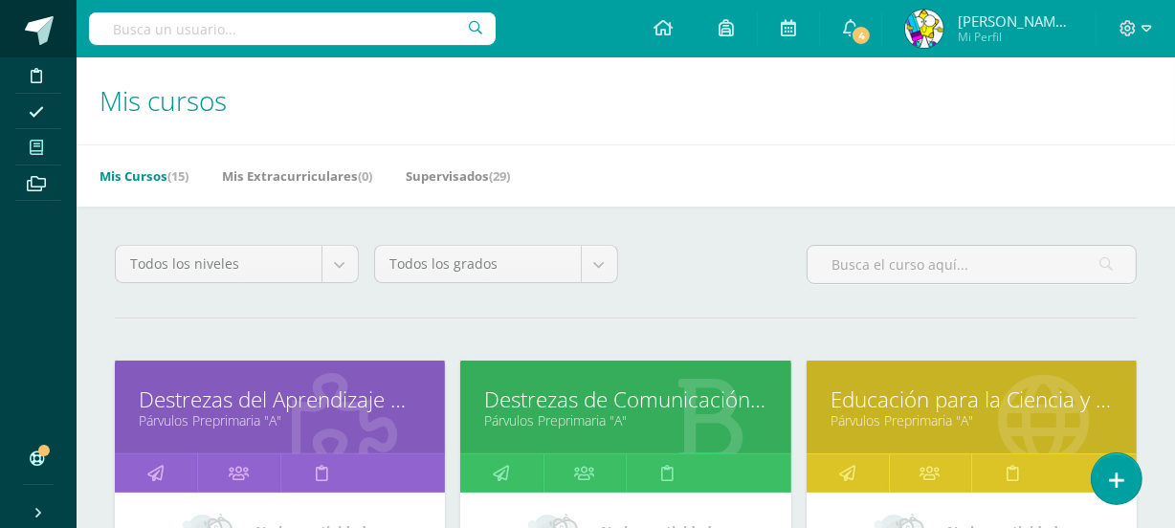
click at [62, 37] on span at bounding box center [105, 31] width 90 height 40
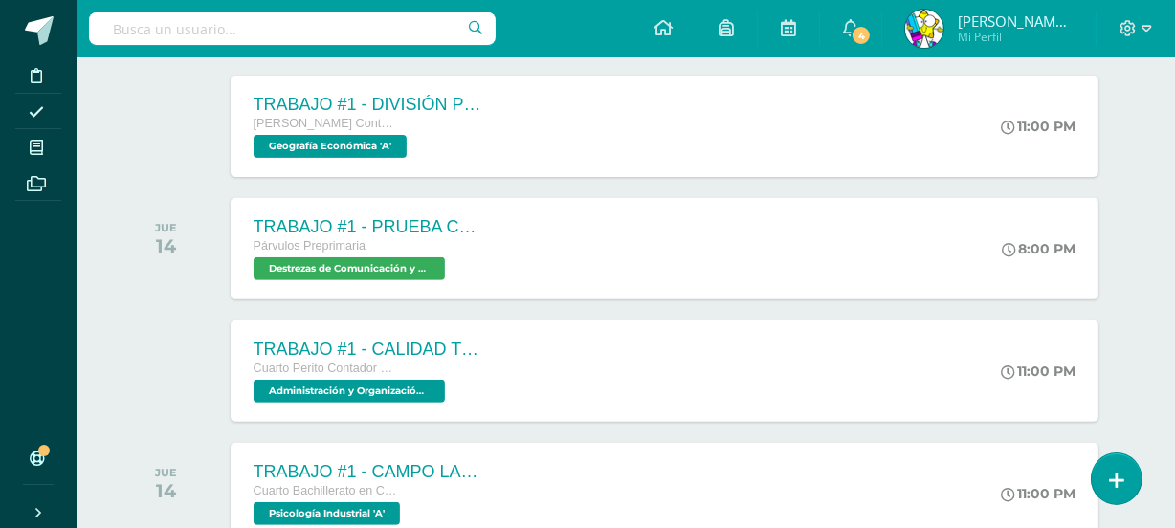
scroll to position [629, 0]
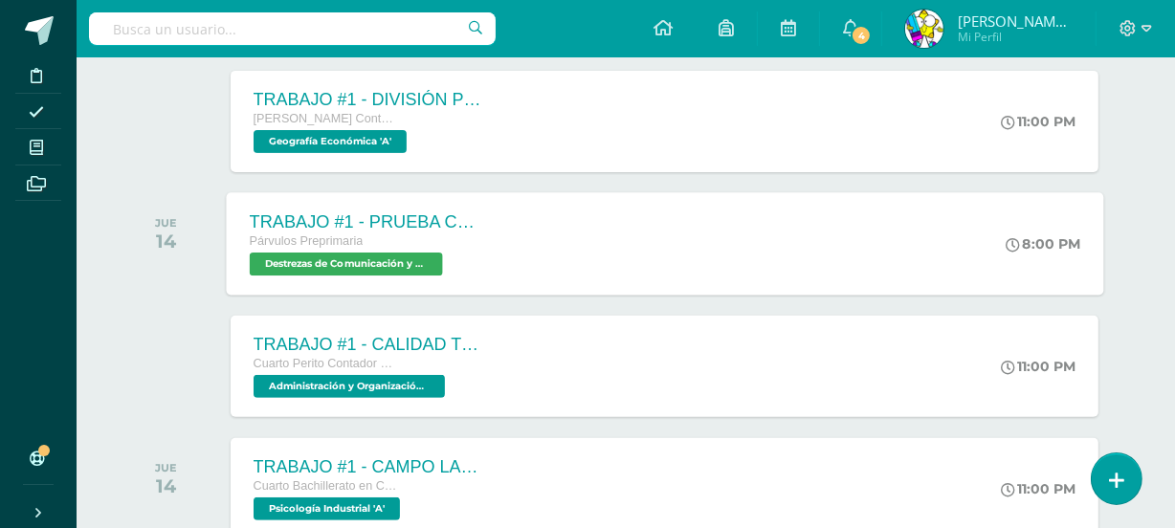
click at [633, 249] on div "TRABAJO #1 - PRUEBA CORTA 1. Párvulos Preprimaria Destrezas de Comunicación y L…" at bounding box center [664, 243] width 877 height 102
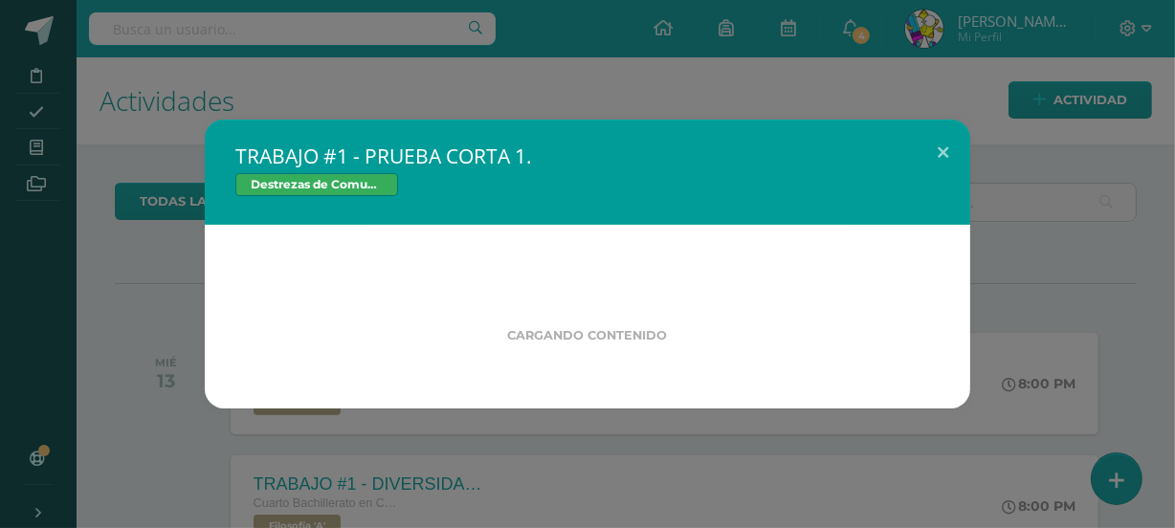
scroll to position [0, 0]
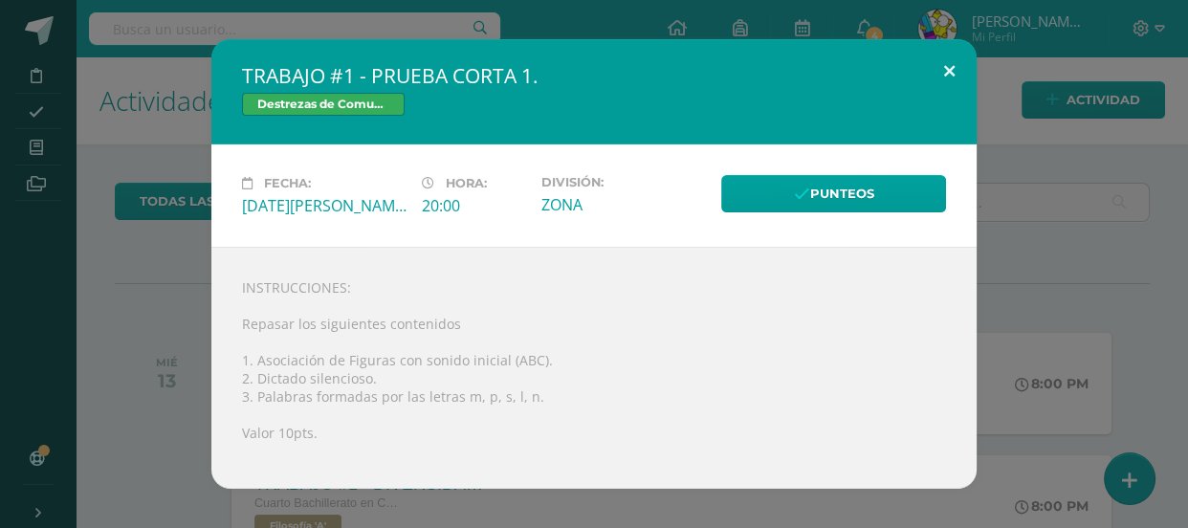
click at [950, 59] on button at bounding box center [949, 71] width 55 height 65
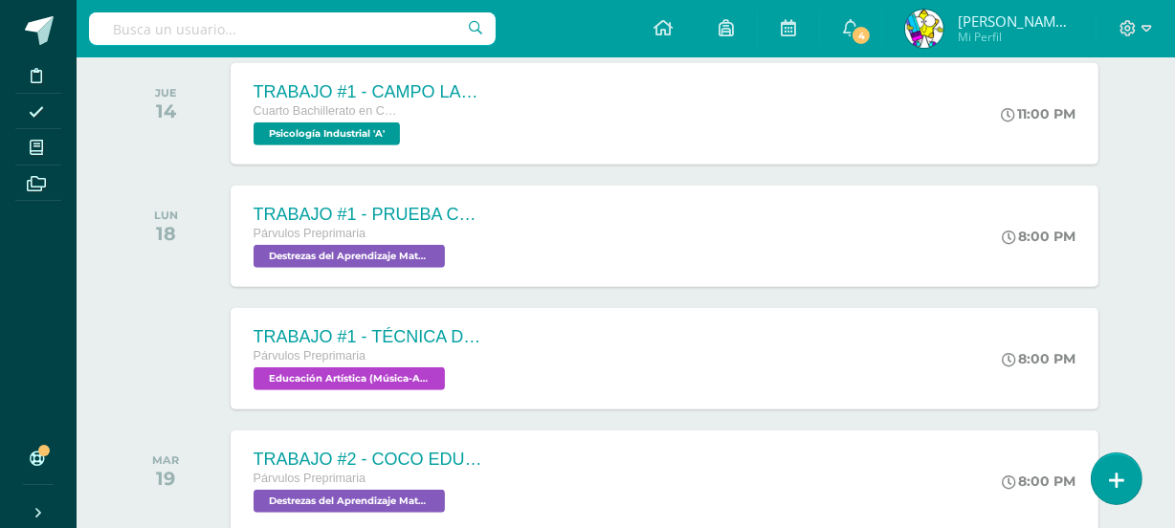
scroll to position [1023, 0]
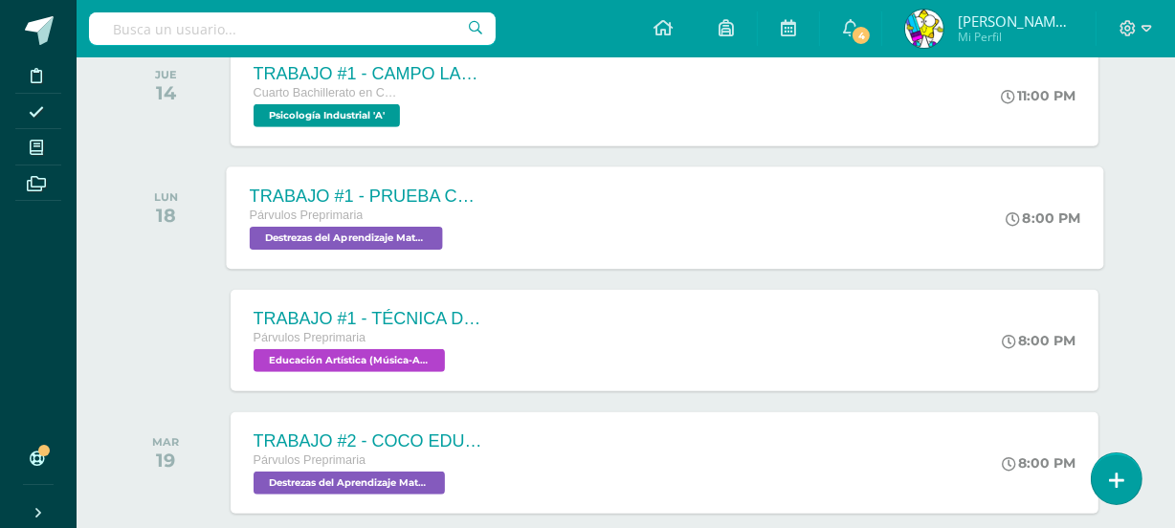
click at [722, 199] on div "TRABAJO #1 - PRUEBA CORTA 1. Párvulos Preprimaria Destrezas del Aprendizaje Mat…" at bounding box center [664, 217] width 877 height 102
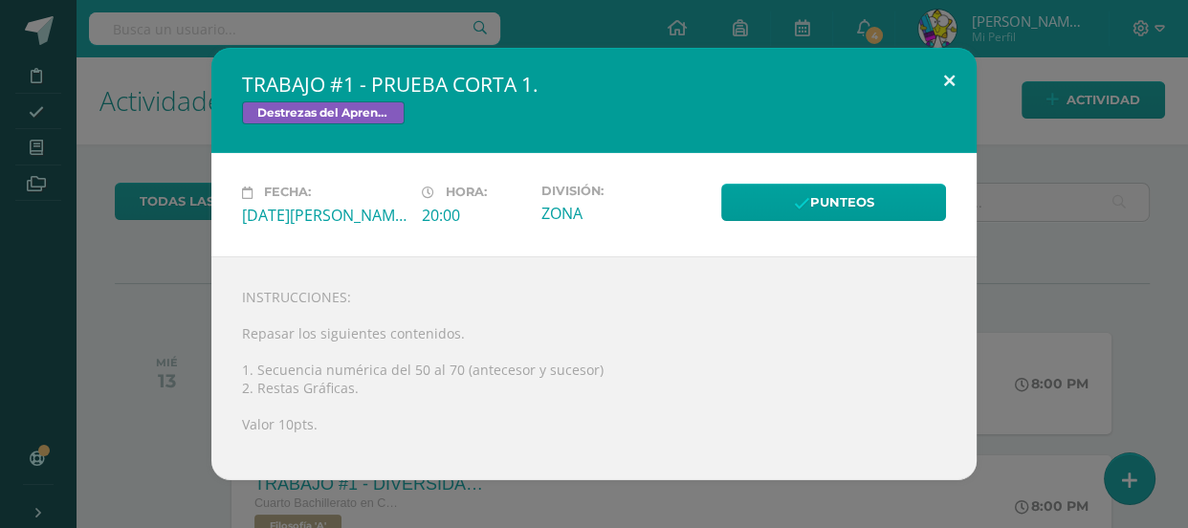
click at [946, 77] on button at bounding box center [949, 80] width 55 height 65
